Goal: Task Accomplishment & Management: Use online tool/utility

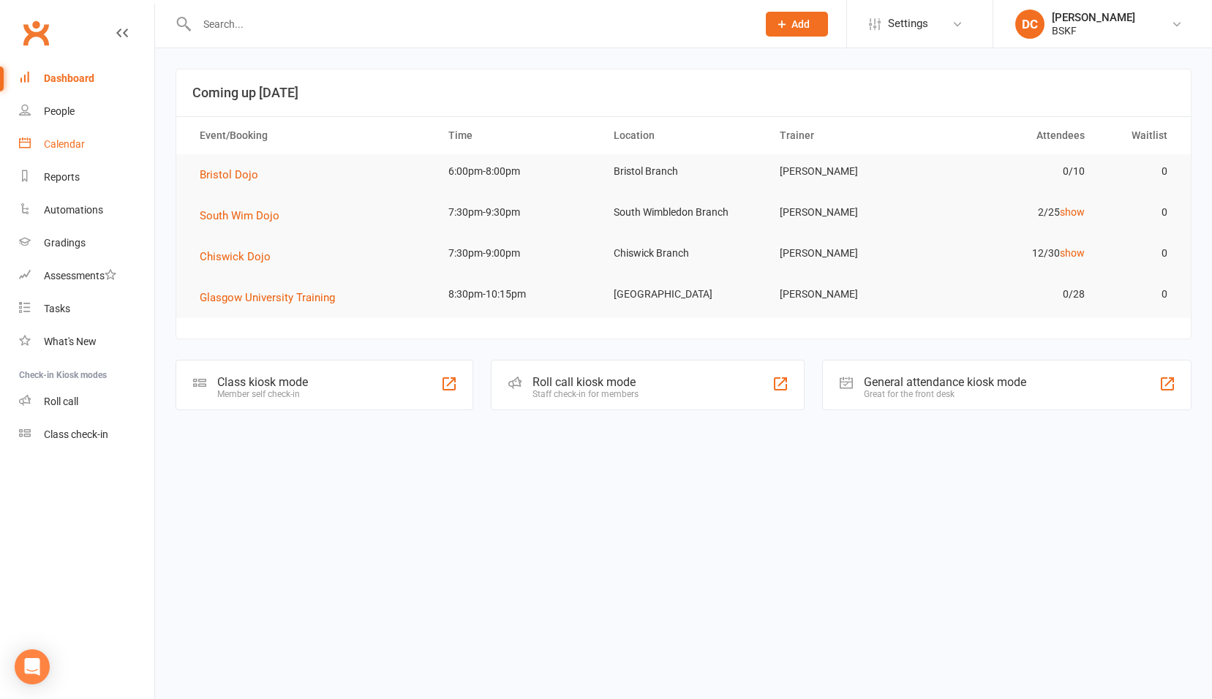
click at [61, 143] on div "Calendar" at bounding box center [64, 144] width 41 height 12
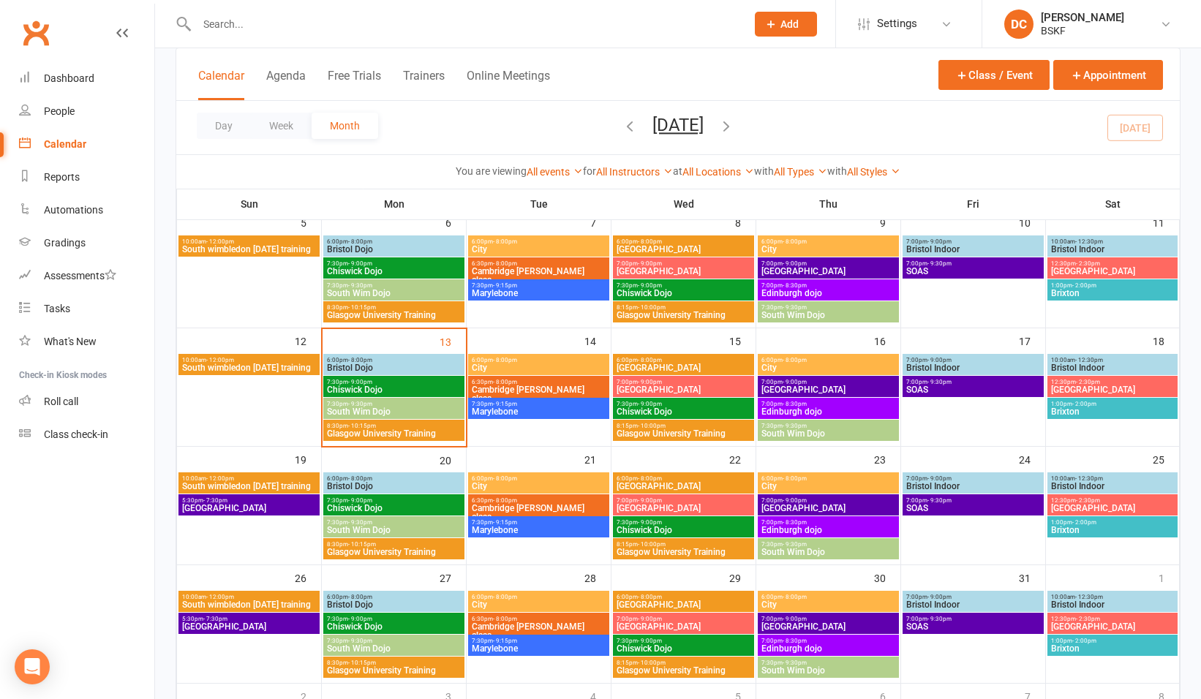
scroll to position [146, 0]
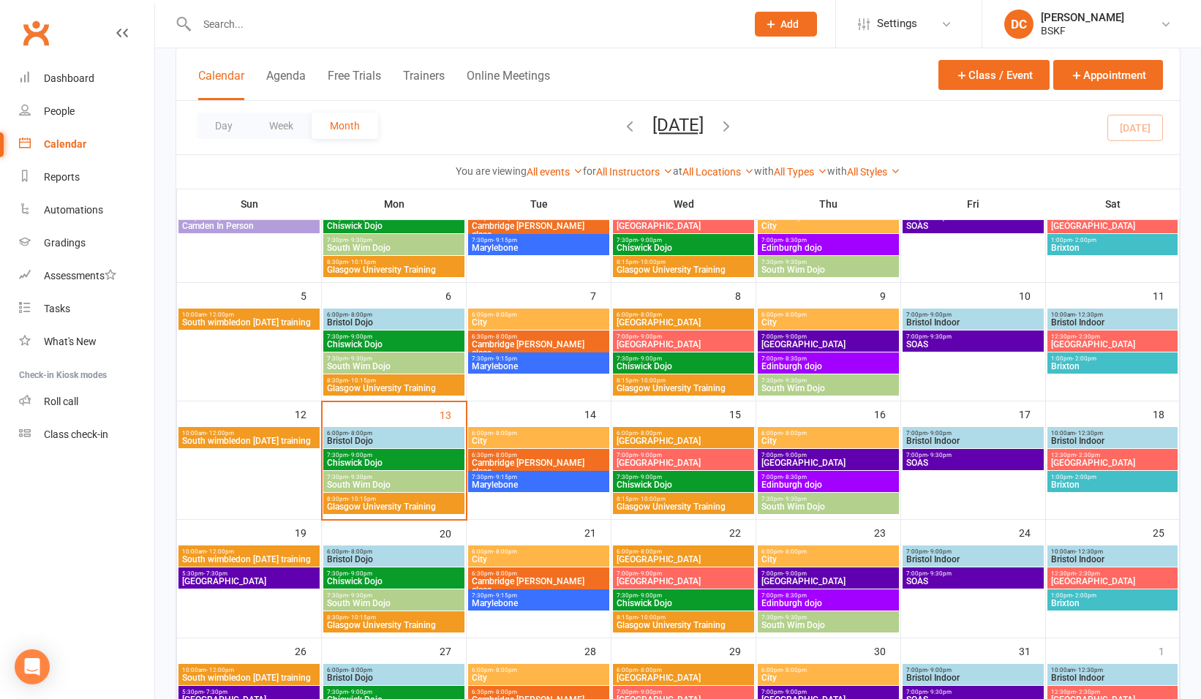
click at [799, 361] on span "- 8:30pm" at bounding box center [795, 358] width 24 height 7
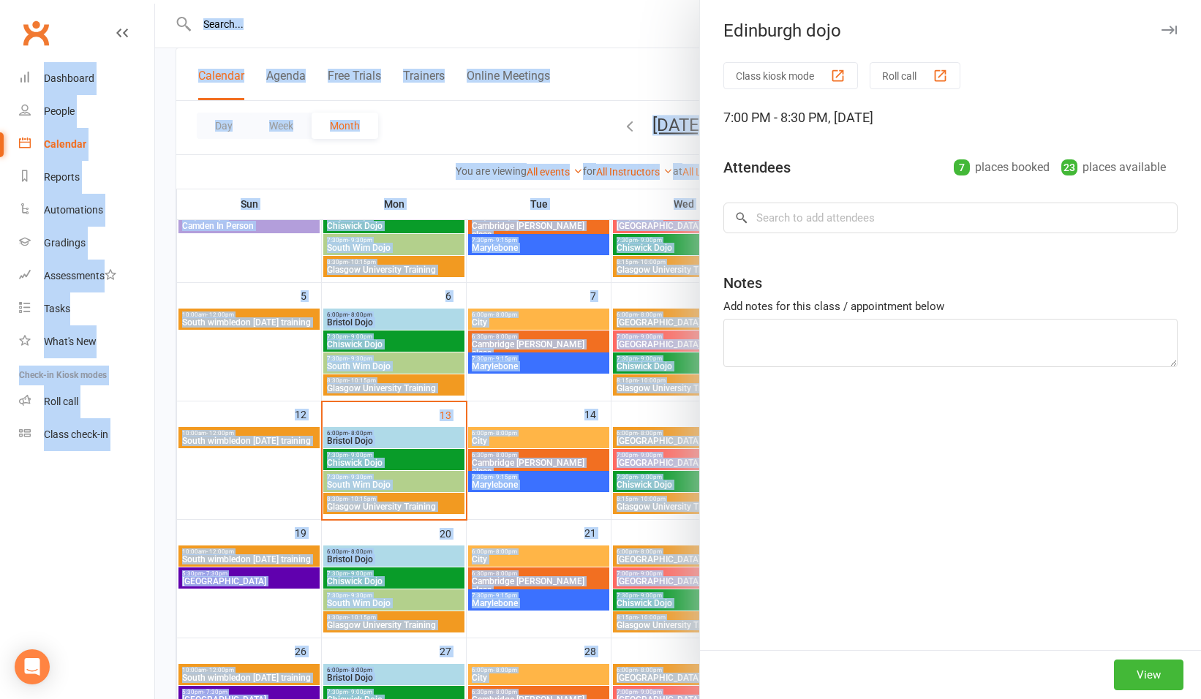
click at [799, 0] on div "Edinburgh dojo Class kiosk mode Roll call 7:00 PM - 8:30 PM, [DATE] Attendees 7…" at bounding box center [678, 0] width 1046 height 0
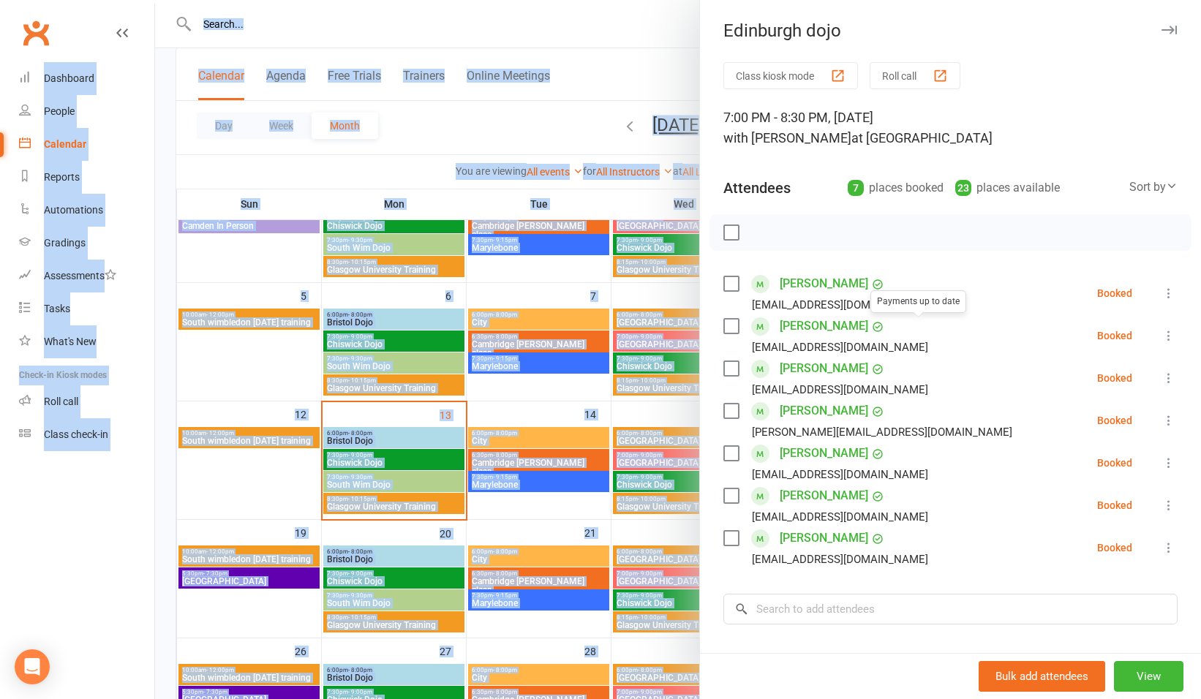
click at [886, 78] on button "Roll call" at bounding box center [915, 75] width 91 height 27
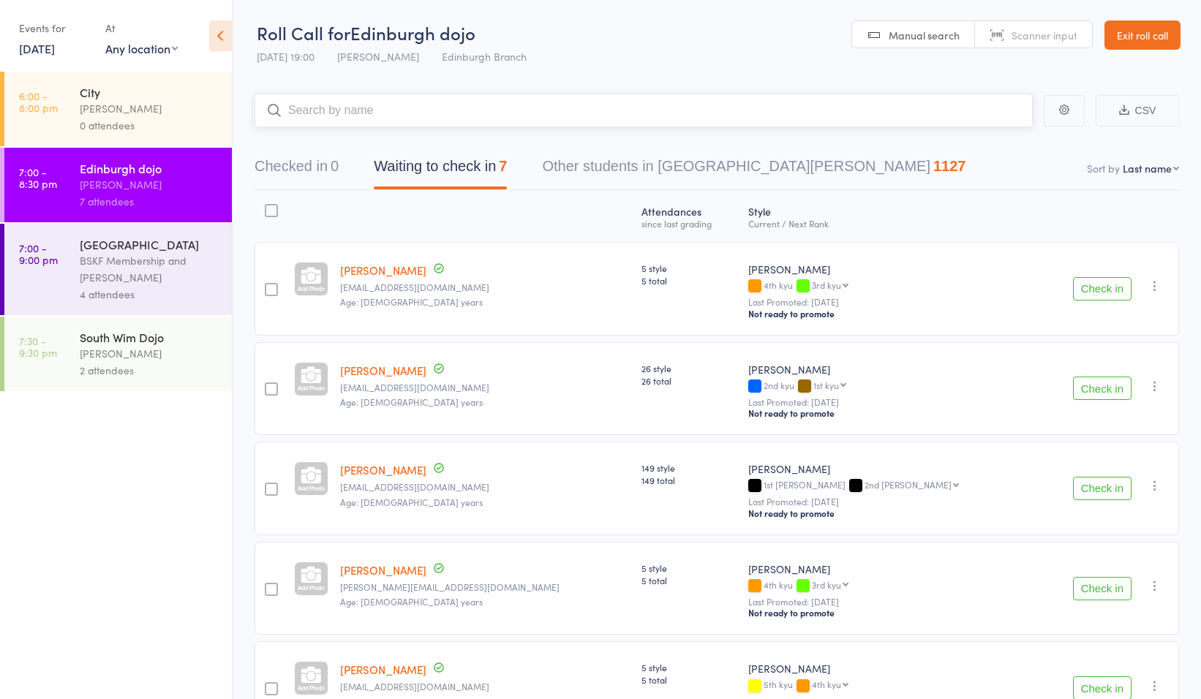
scroll to position [73, 0]
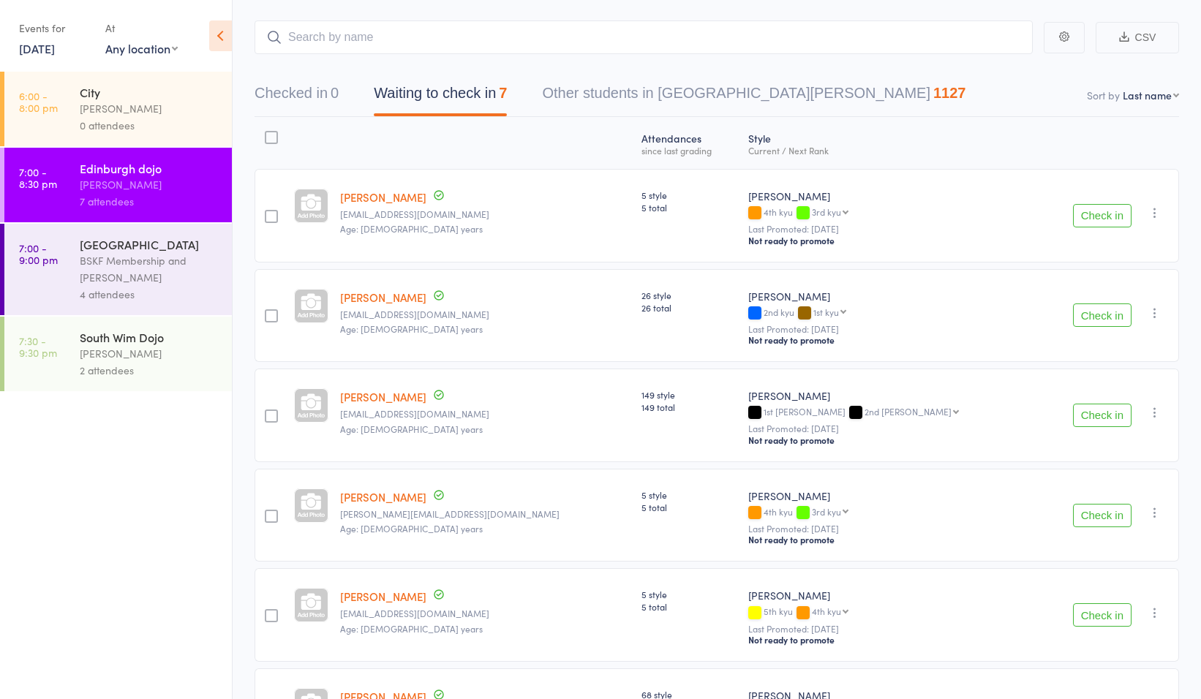
click at [1094, 315] on button "Check in" at bounding box center [1102, 315] width 59 height 23
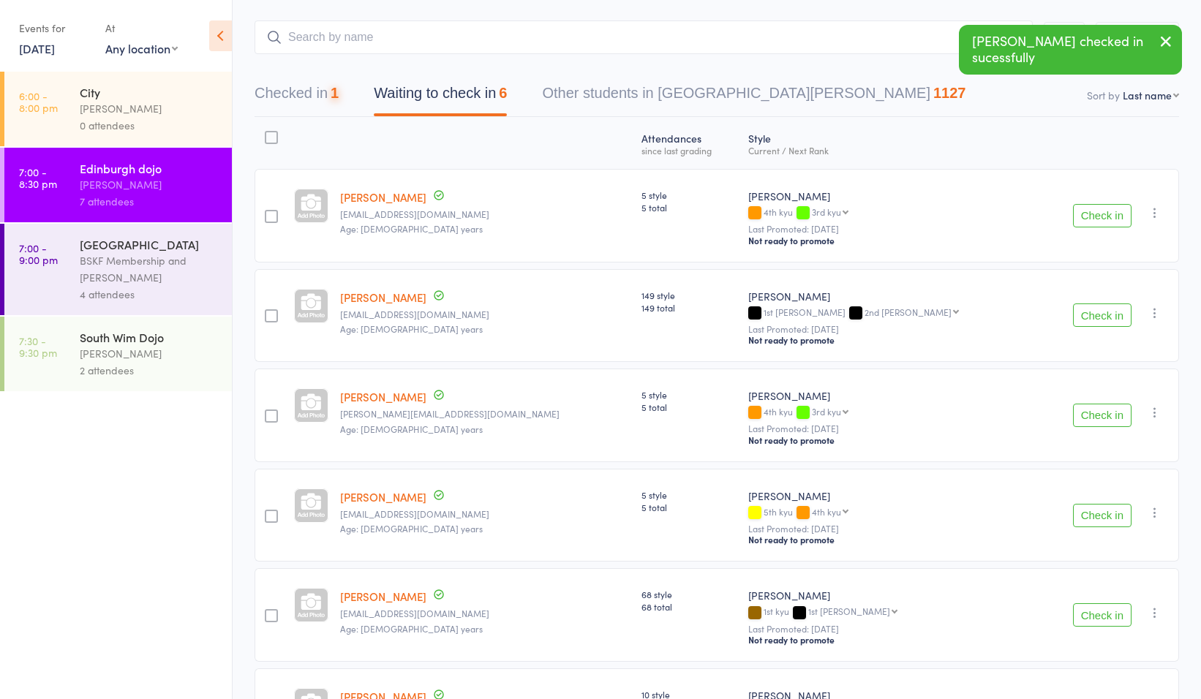
click at [1099, 311] on button "Check in" at bounding box center [1102, 315] width 59 height 23
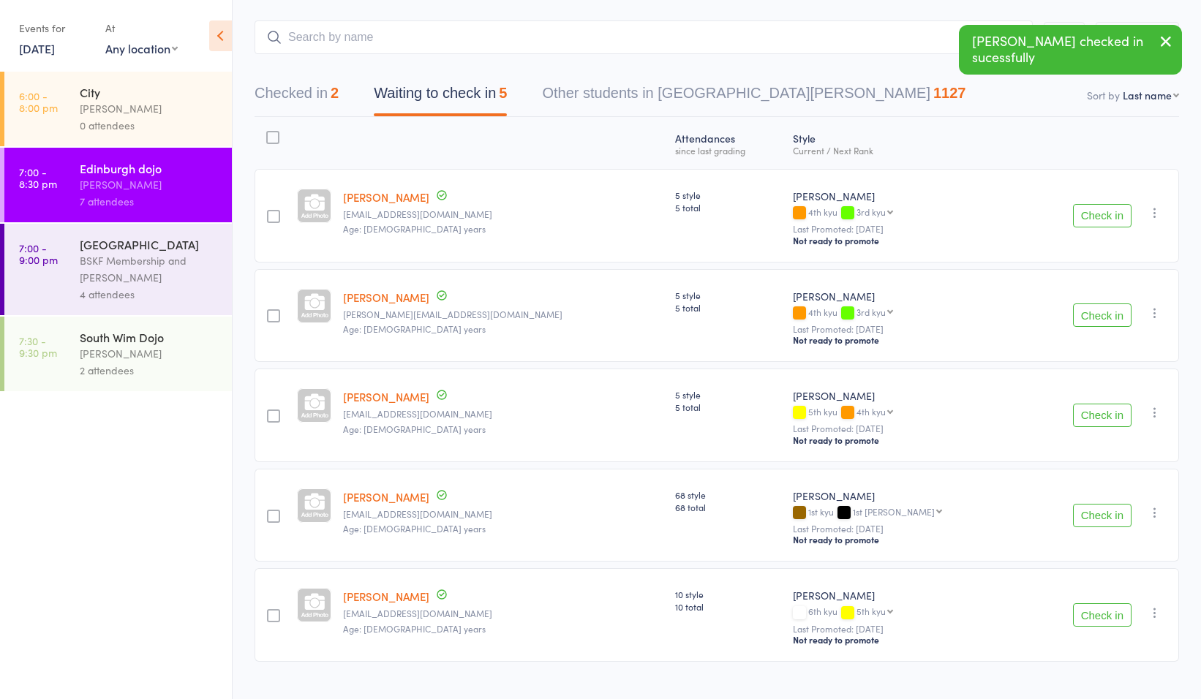
click at [1098, 317] on button "Check in" at bounding box center [1102, 315] width 59 height 23
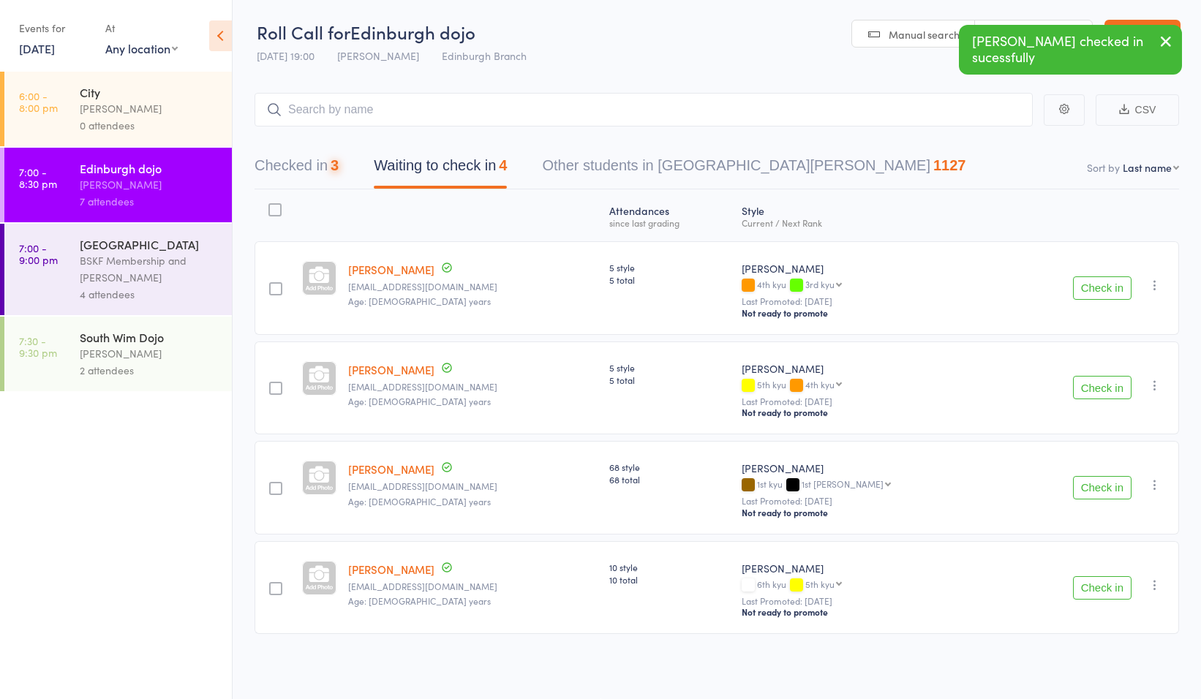
scroll to position [1, 0]
click at [1093, 385] on button "Check in" at bounding box center [1102, 387] width 59 height 23
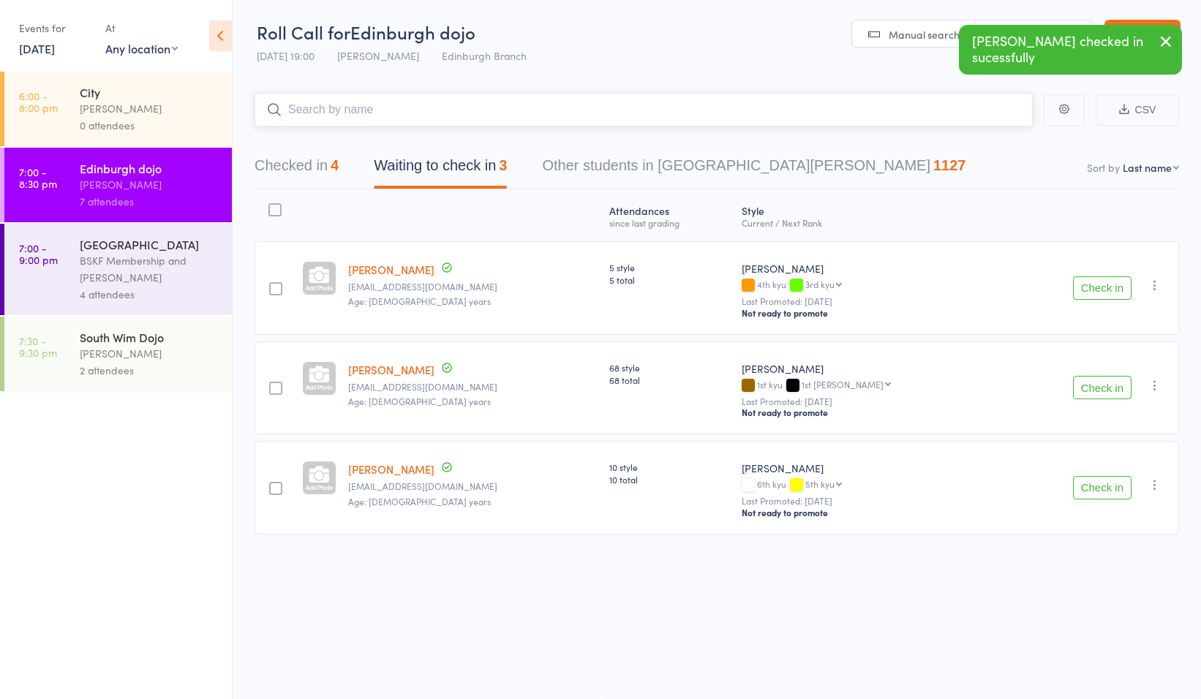
click at [380, 110] on input "search" at bounding box center [644, 110] width 778 height 34
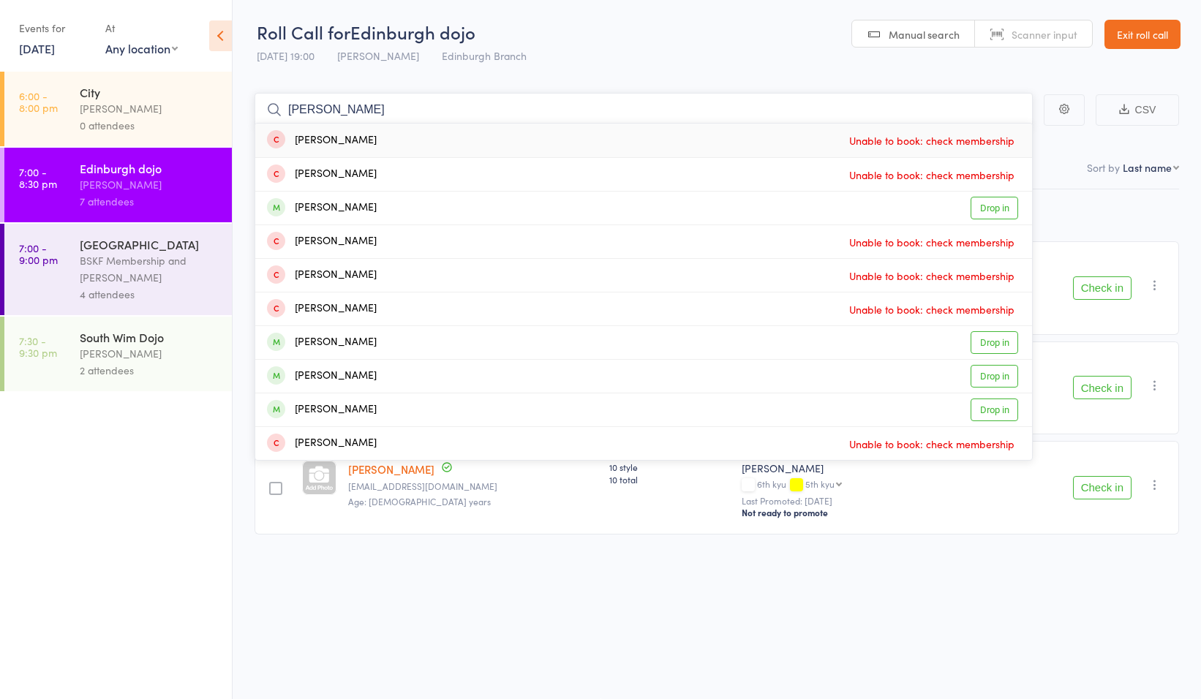
type input "jame"
click at [818, 138] on div "Jame McCrae Unable to book: check membership" at bounding box center [643, 141] width 777 height 34
